Goal: Navigation & Orientation: Find specific page/section

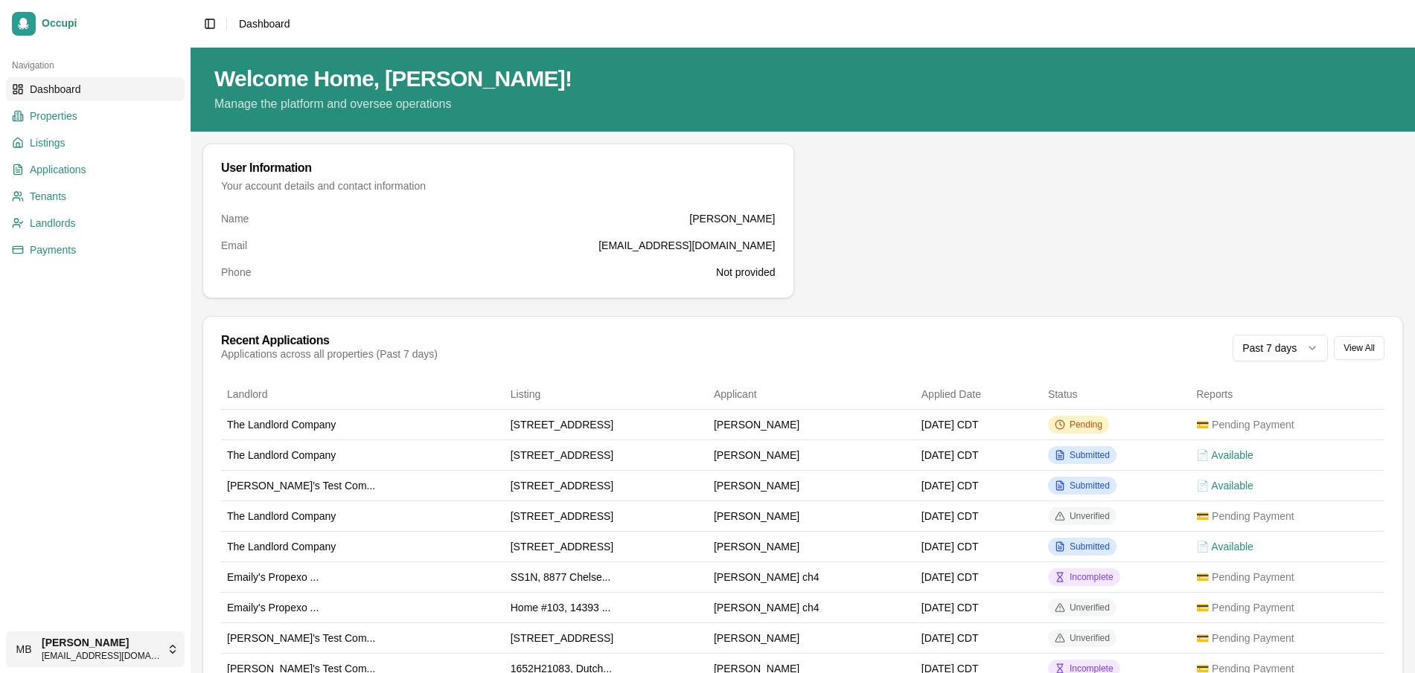
click at [86, 640] on html "Occupi Navigation Dashboard Properties Listings Applications Tenants Landlords …" at bounding box center [707, 336] width 1415 height 673
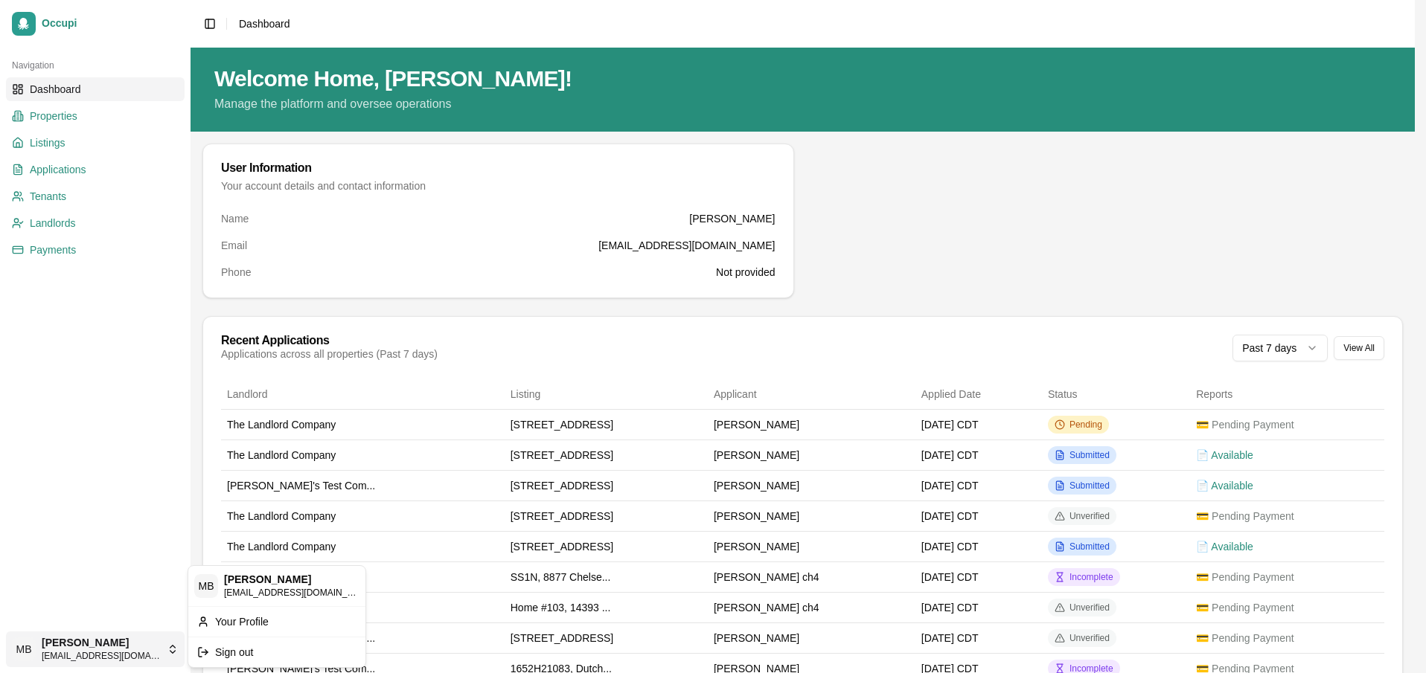
click at [86, 516] on html "Occupi Navigation Dashboard Properties Listings Applications Tenants Landlords …" at bounding box center [713, 336] width 1426 height 673
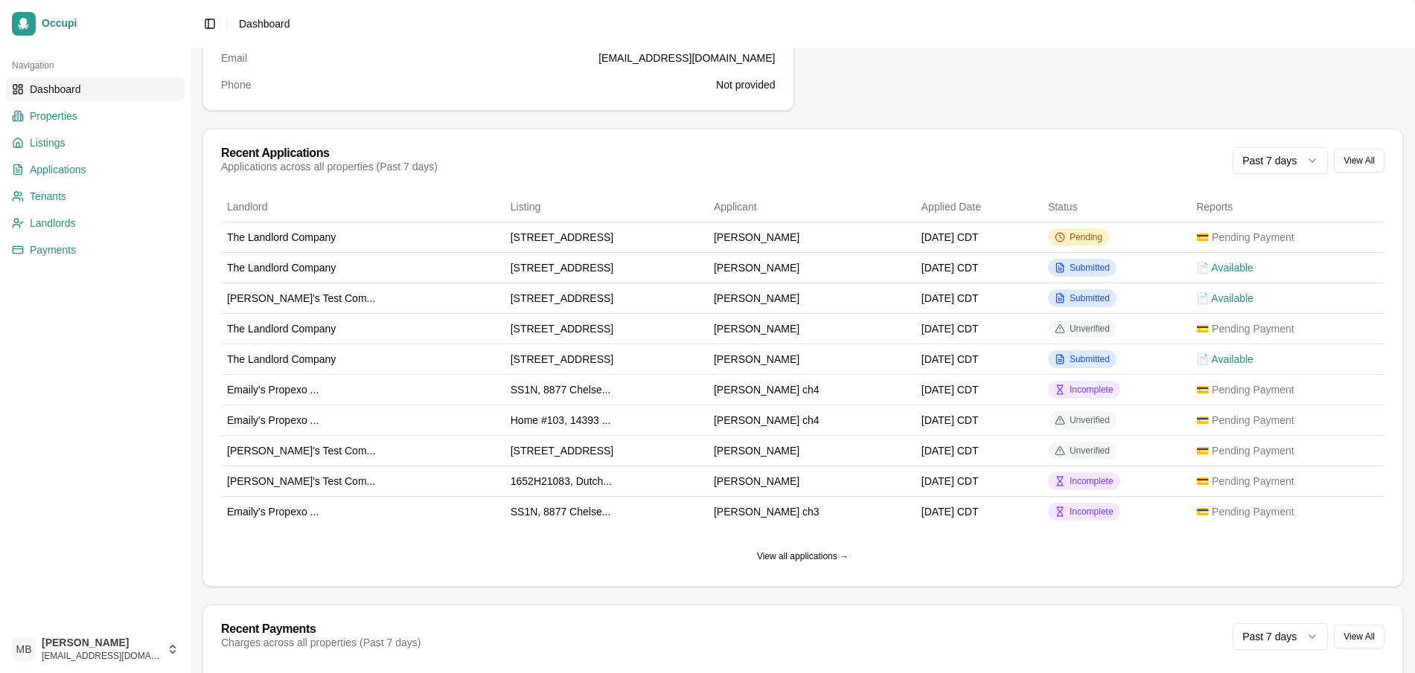
scroll to position [25, 0]
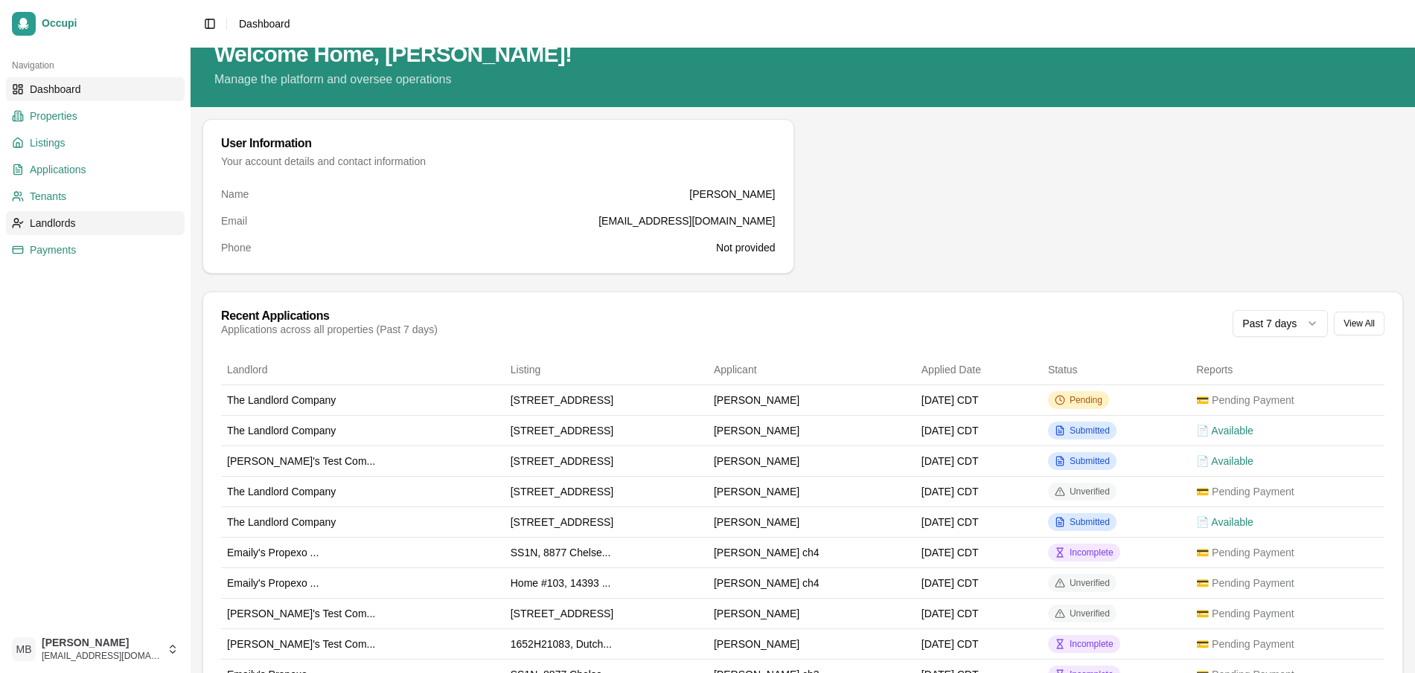
click at [75, 223] on span "Landlords" at bounding box center [53, 223] width 46 height 15
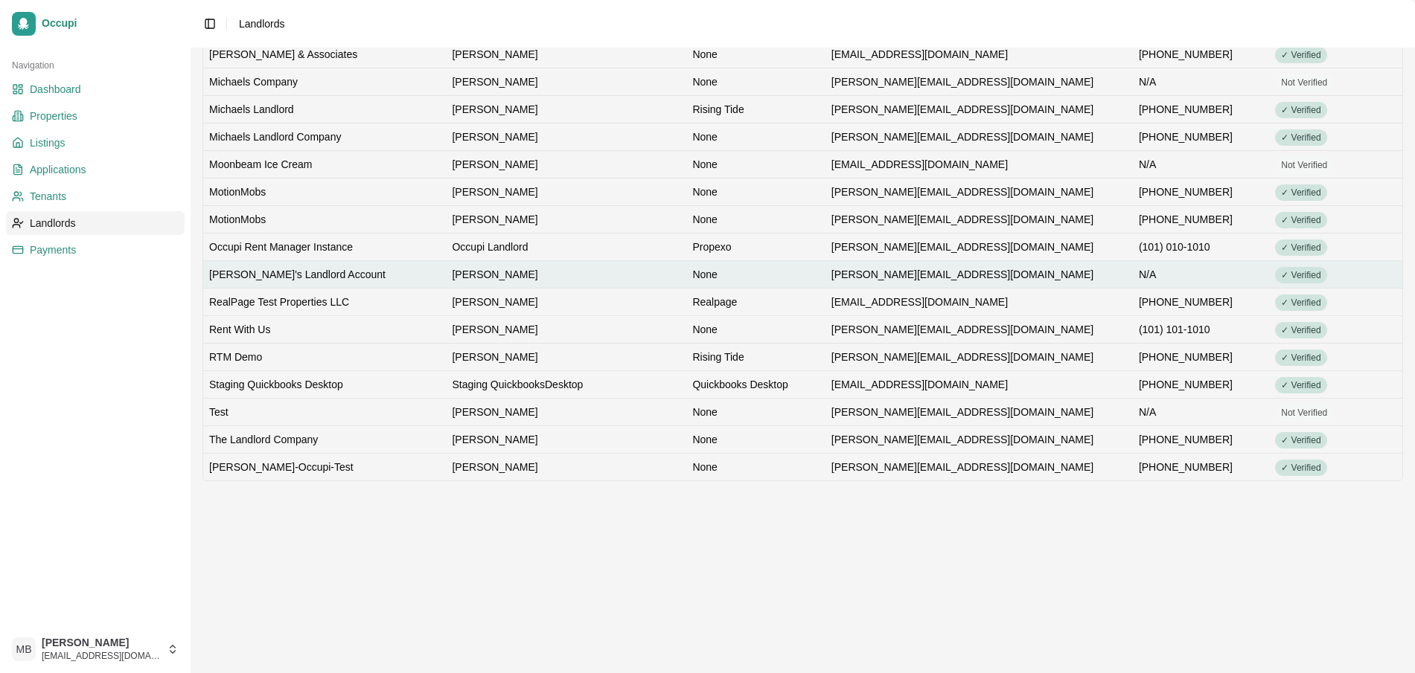
scroll to position [462, 0]
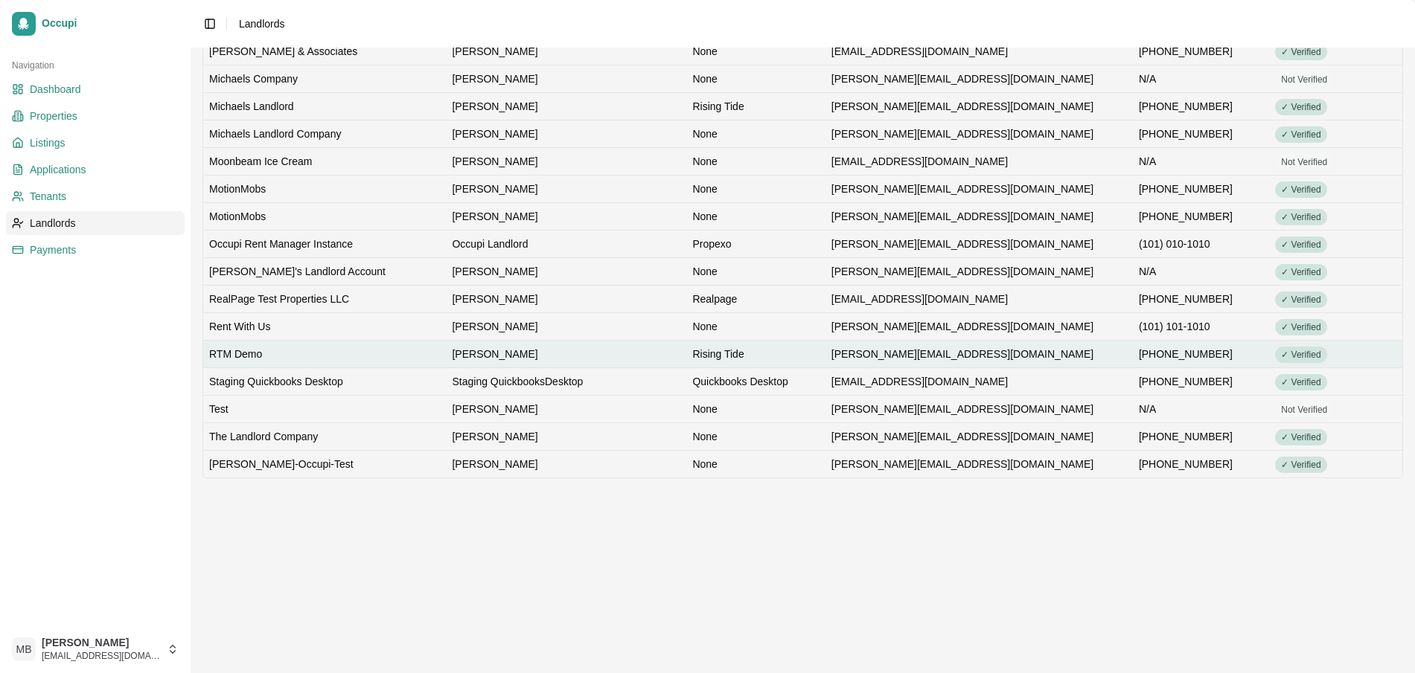
click at [525, 349] on td "[PERSON_NAME]" at bounding box center [566, 354] width 240 height 28
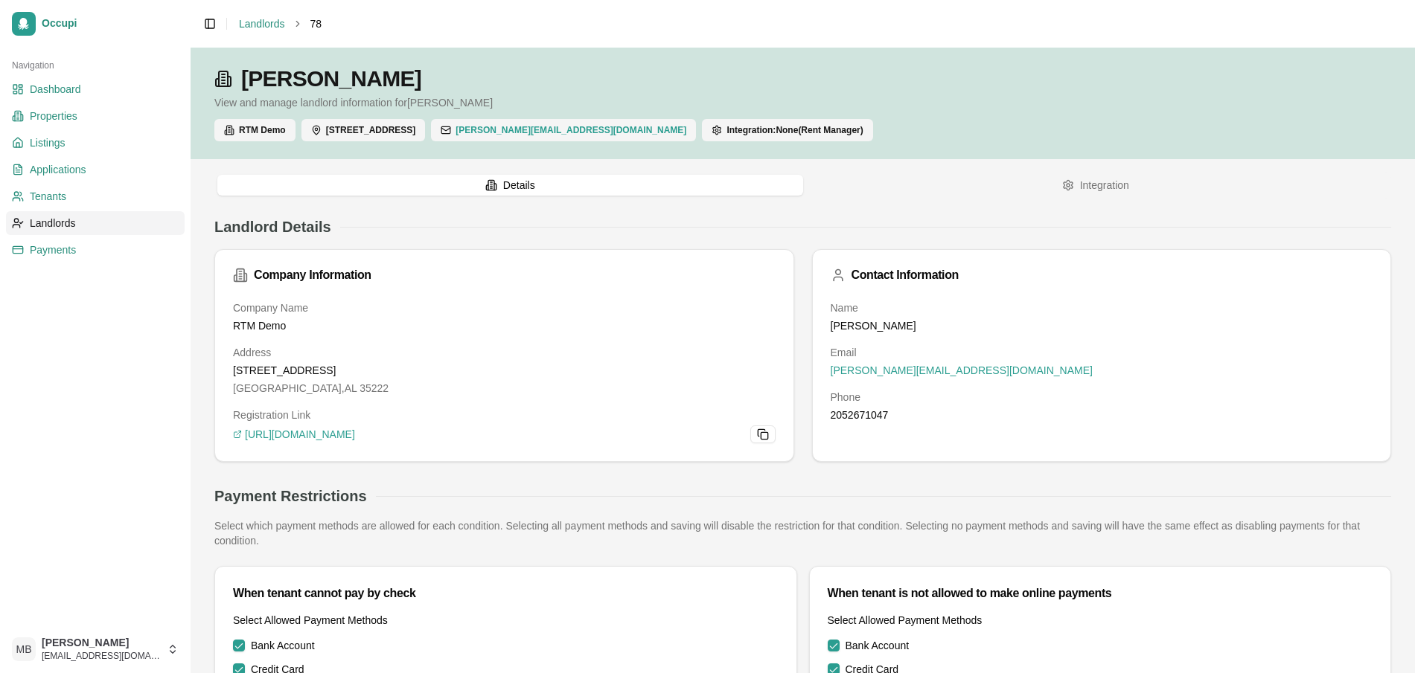
click at [1111, 185] on button "Integration" at bounding box center [1096, 185] width 586 height 21
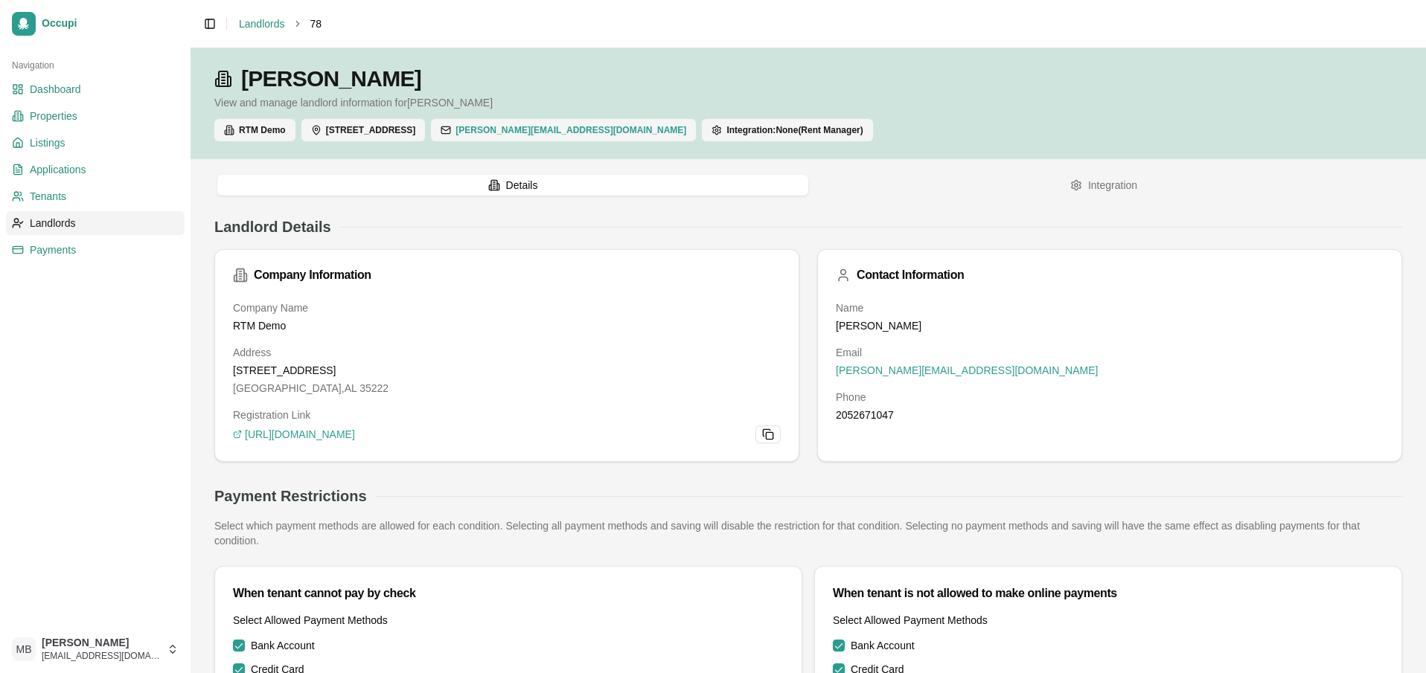
click at [513, 188] on button "Details" at bounding box center [512, 185] width 591 height 21
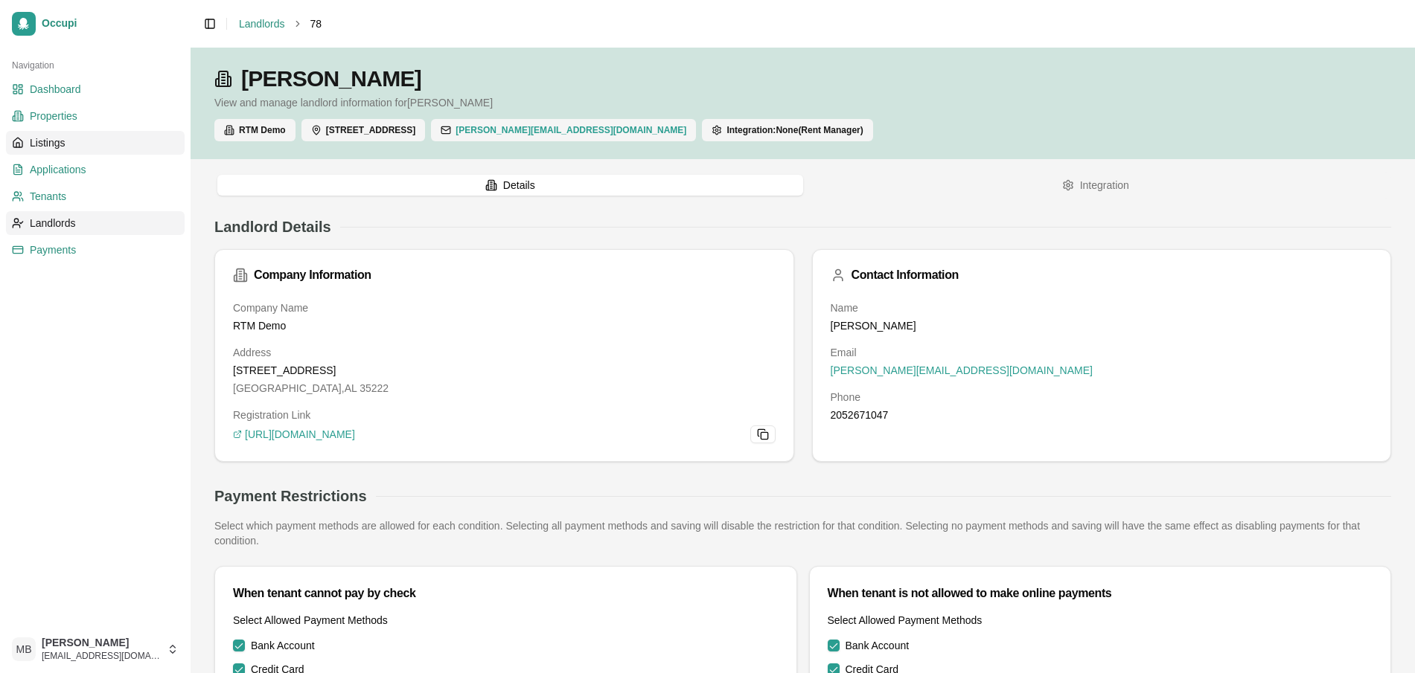
click at [87, 143] on link "Listings" at bounding box center [95, 143] width 179 height 24
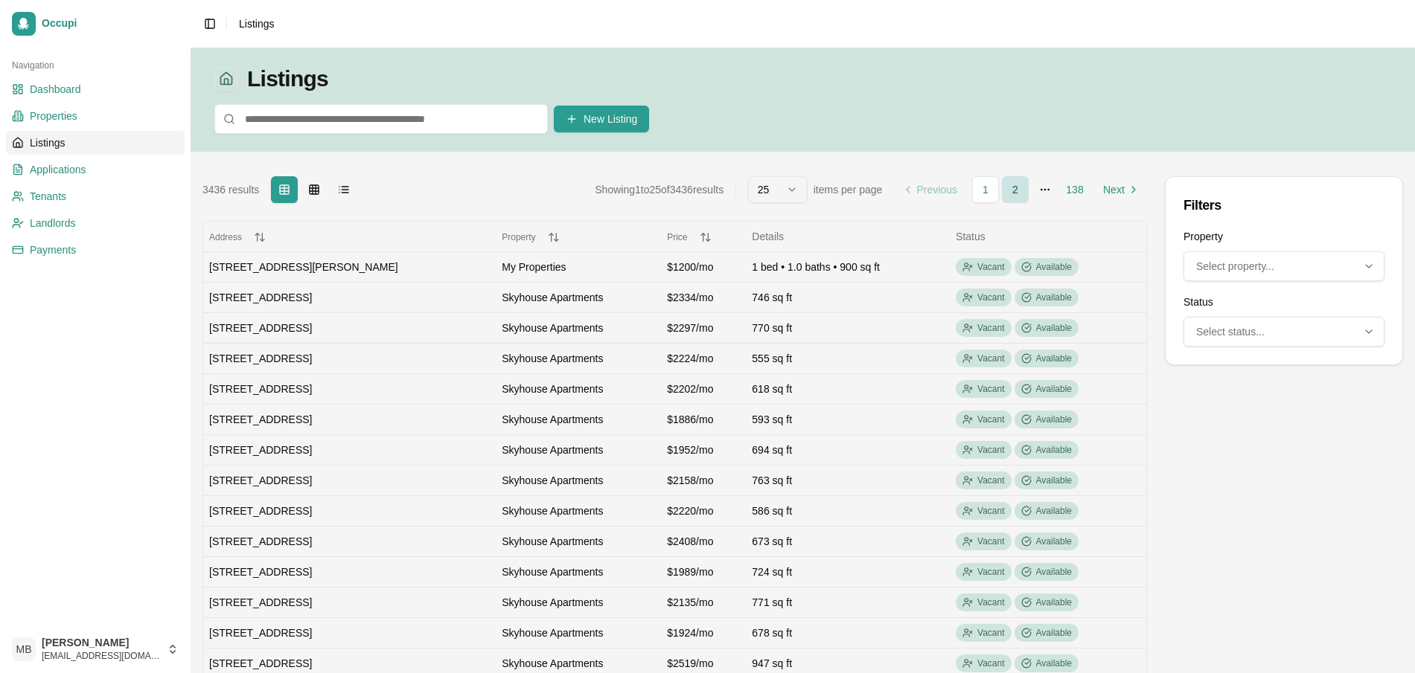
click at [1018, 193] on link "2" at bounding box center [1015, 189] width 27 height 27
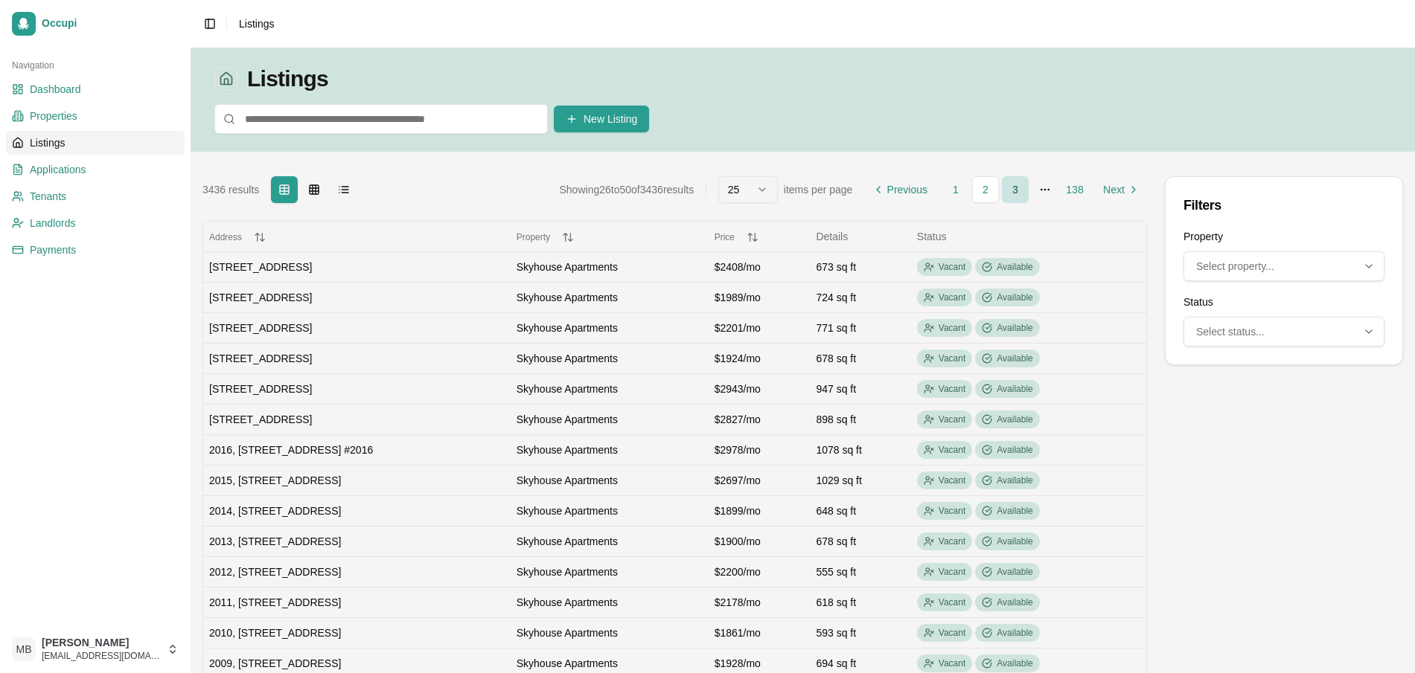
click at [1018, 188] on link "3" at bounding box center [1015, 189] width 27 height 27
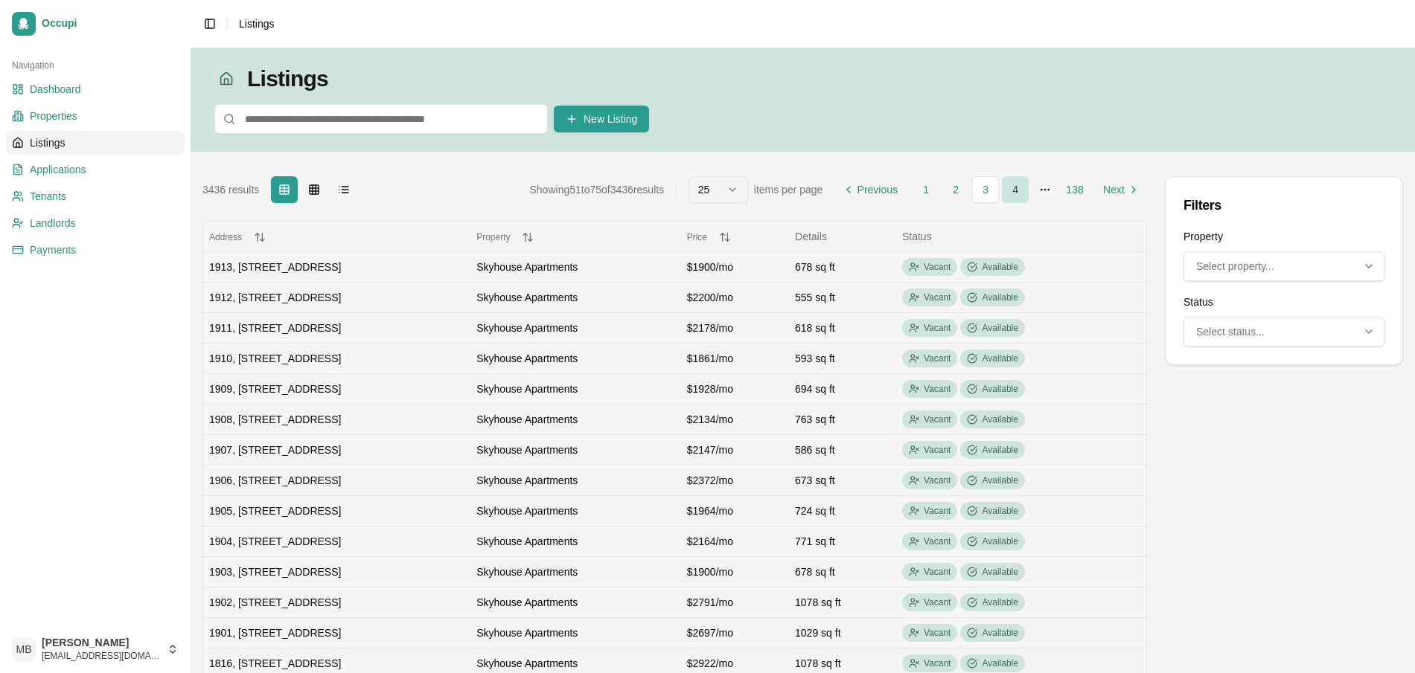
click at [1017, 188] on link "4" at bounding box center [1015, 189] width 27 height 27
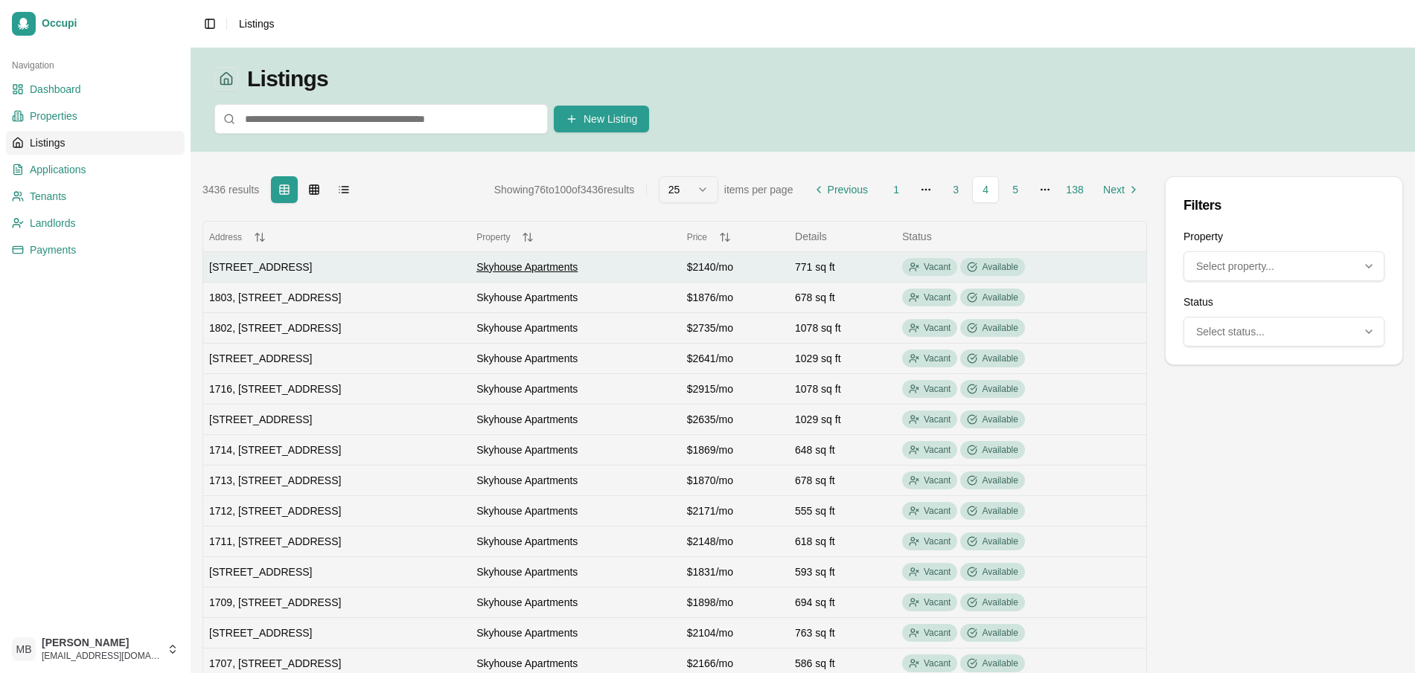
click at [563, 263] on span "Skyhouse Apartments" at bounding box center [526, 267] width 101 height 12
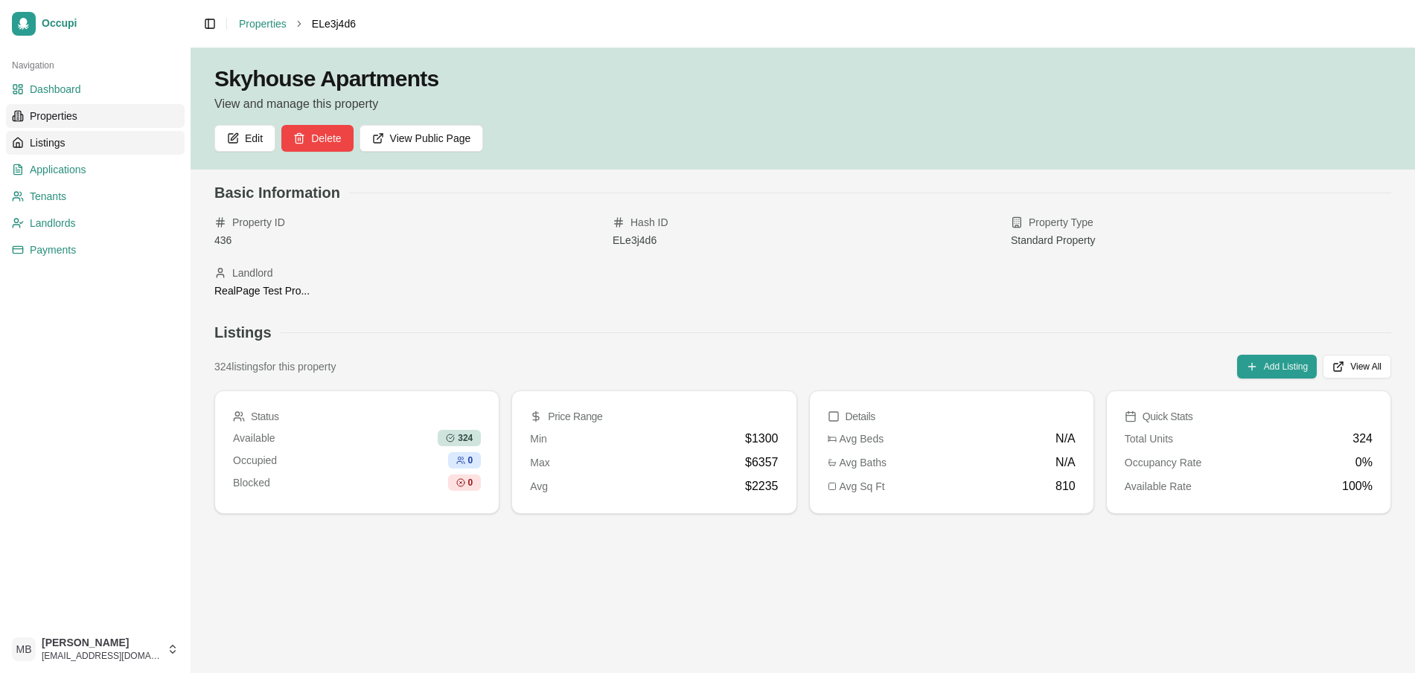
click at [76, 150] on link "Listings" at bounding box center [95, 143] width 179 height 24
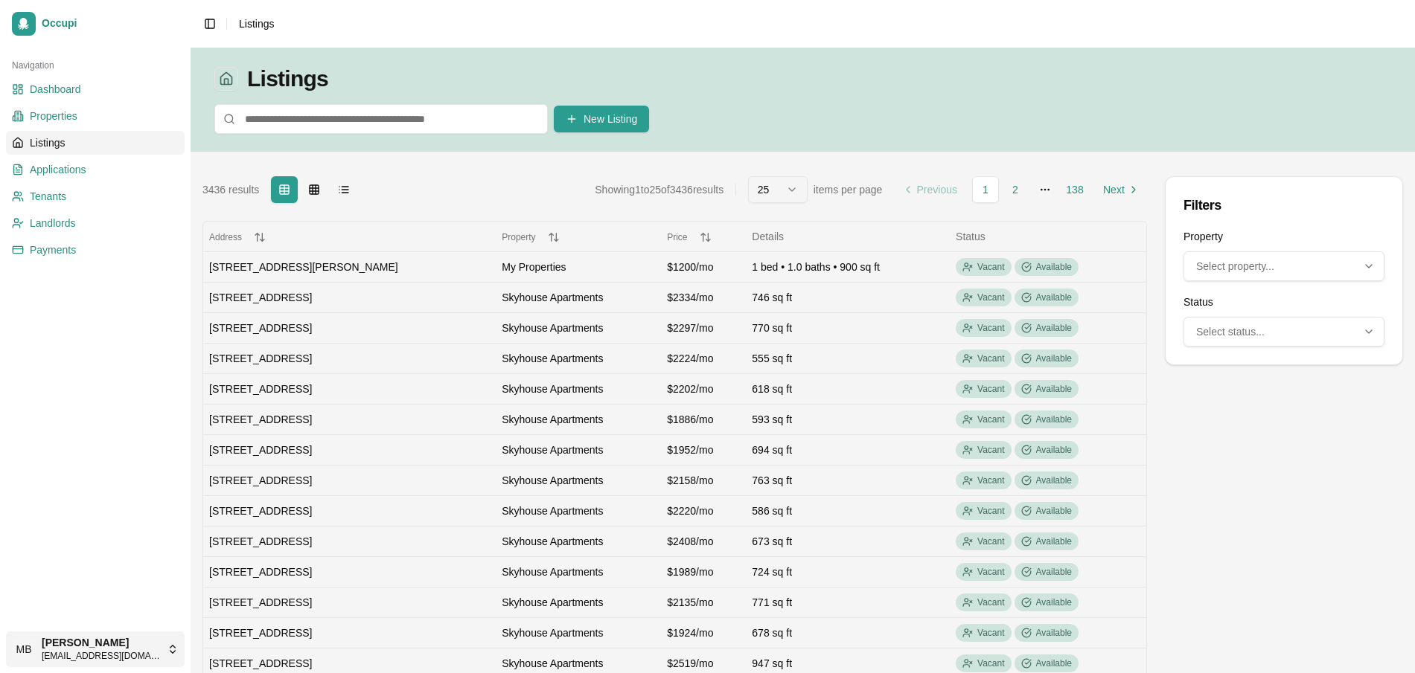
click at [96, 656] on html "Occupi Navigation Dashboard Properties Listings Applications Tenants Landlords …" at bounding box center [707, 336] width 1415 height 673
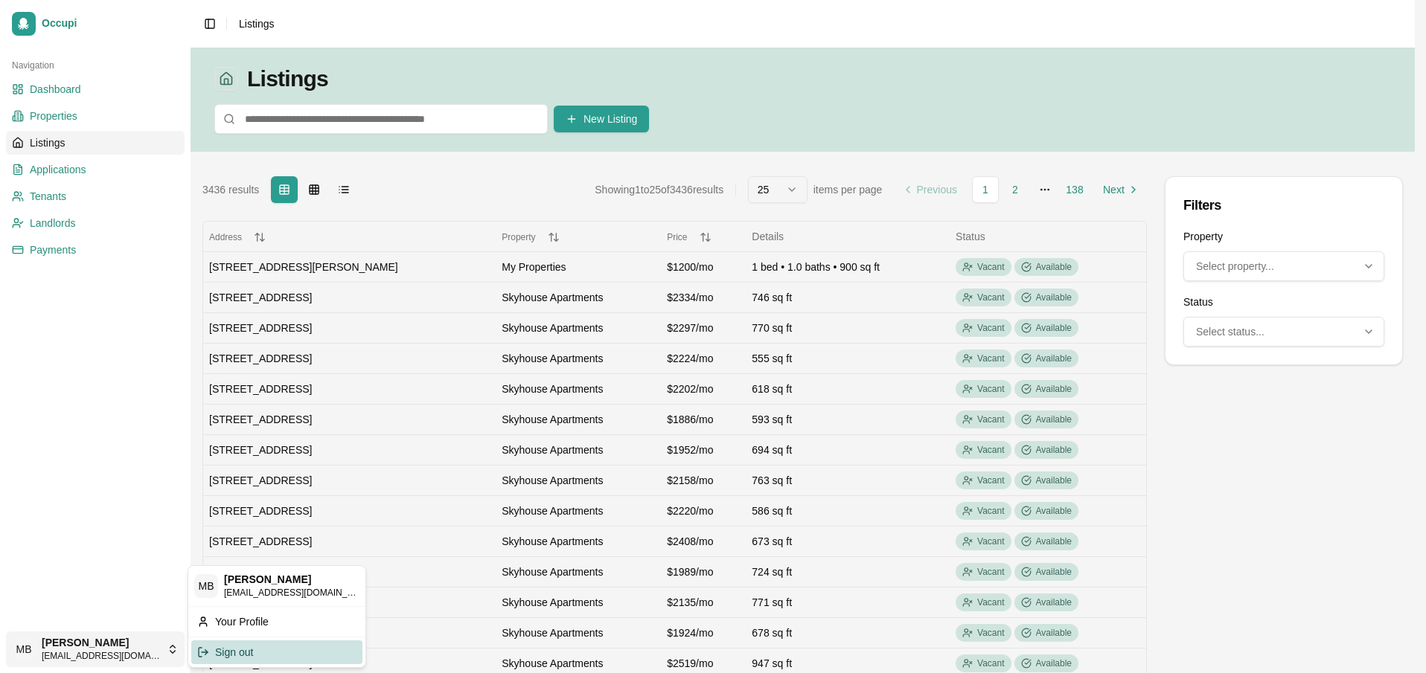
click at [244, 650] on div "Sign out" at bounding box center [276, 653] width 171 height 24
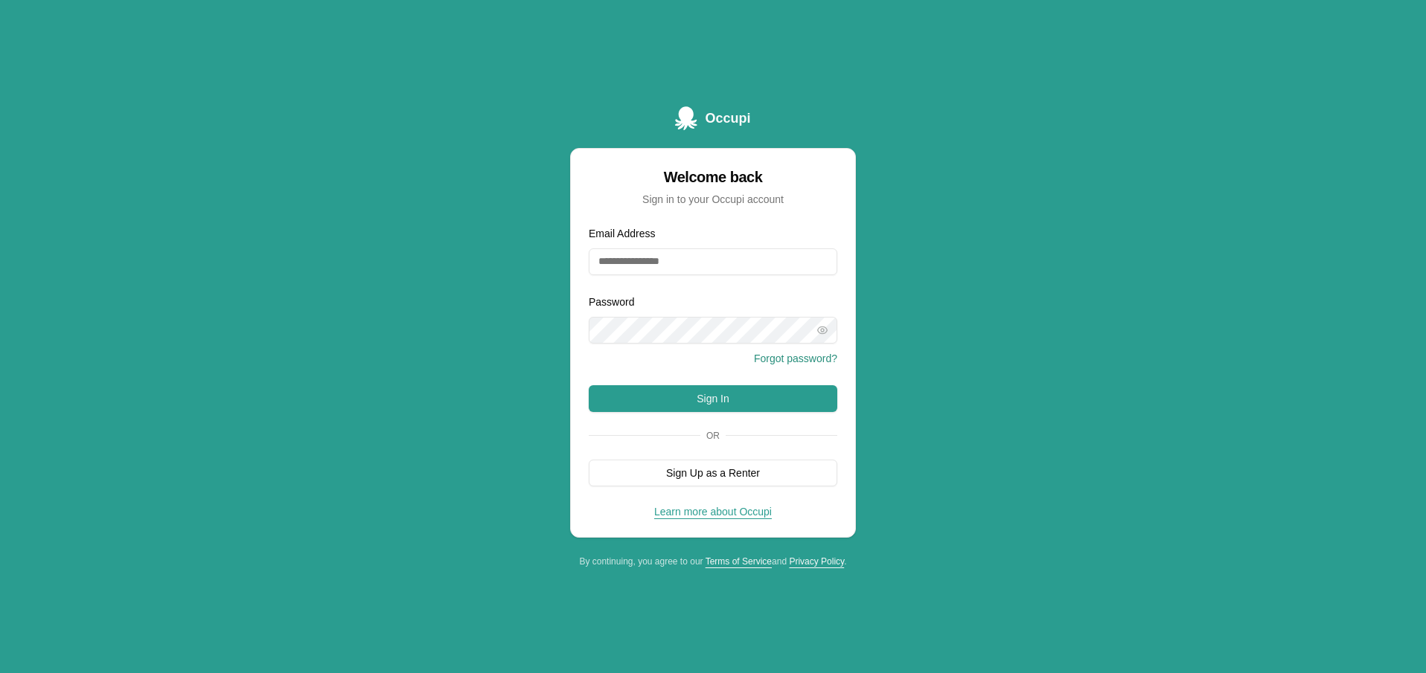
click at [469, 335] on div "Occupi Welcome back Sign in to your Occupi account Email Address Password Forgo…" at bounding box center [713, 336] width 1426 height 673
drag, startPoint x: 437, startPoint y: 343, endPoint x: 432, endPoint y: 335, distance: 9.7
click at [435, 342] on div "Occupi Welcome back Sign in to your Occupi account Email Address Password Forgo…" at bounding box center [713, 336] width 1426 height 673
click at [723, 476] on button "Sign Up as a Renter" at bounding box center [713, 473] width 249 height 27
